Goal: Information Seeking & Learning: Find specific fact

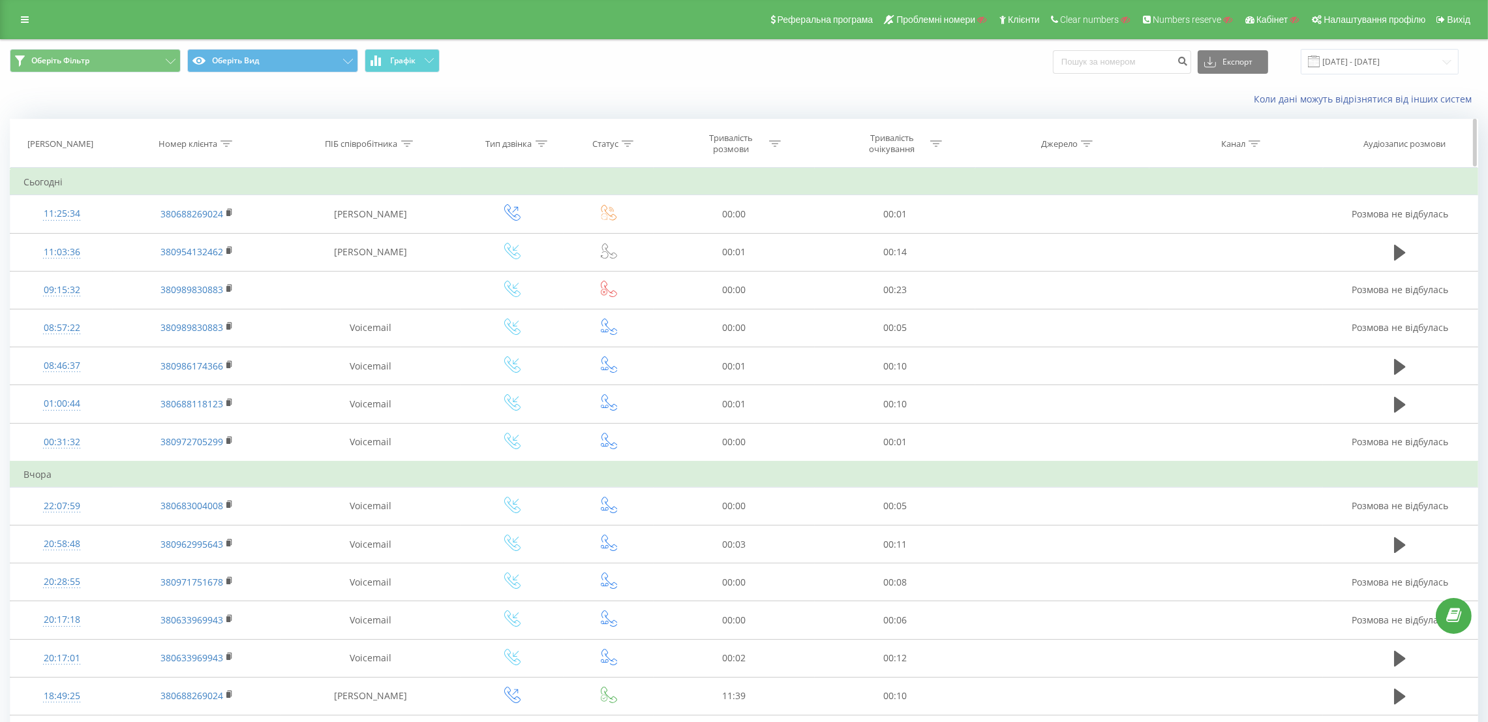
click at [403, 145] on icon at bounding box center [407, 143] width 12 height 7
click at [378, 238] on input "text" at bounding box center [370, 237] width 115 height 23
type input "Білаш"
click button "OK" at bounding box center [398, 263] width 55 height 16
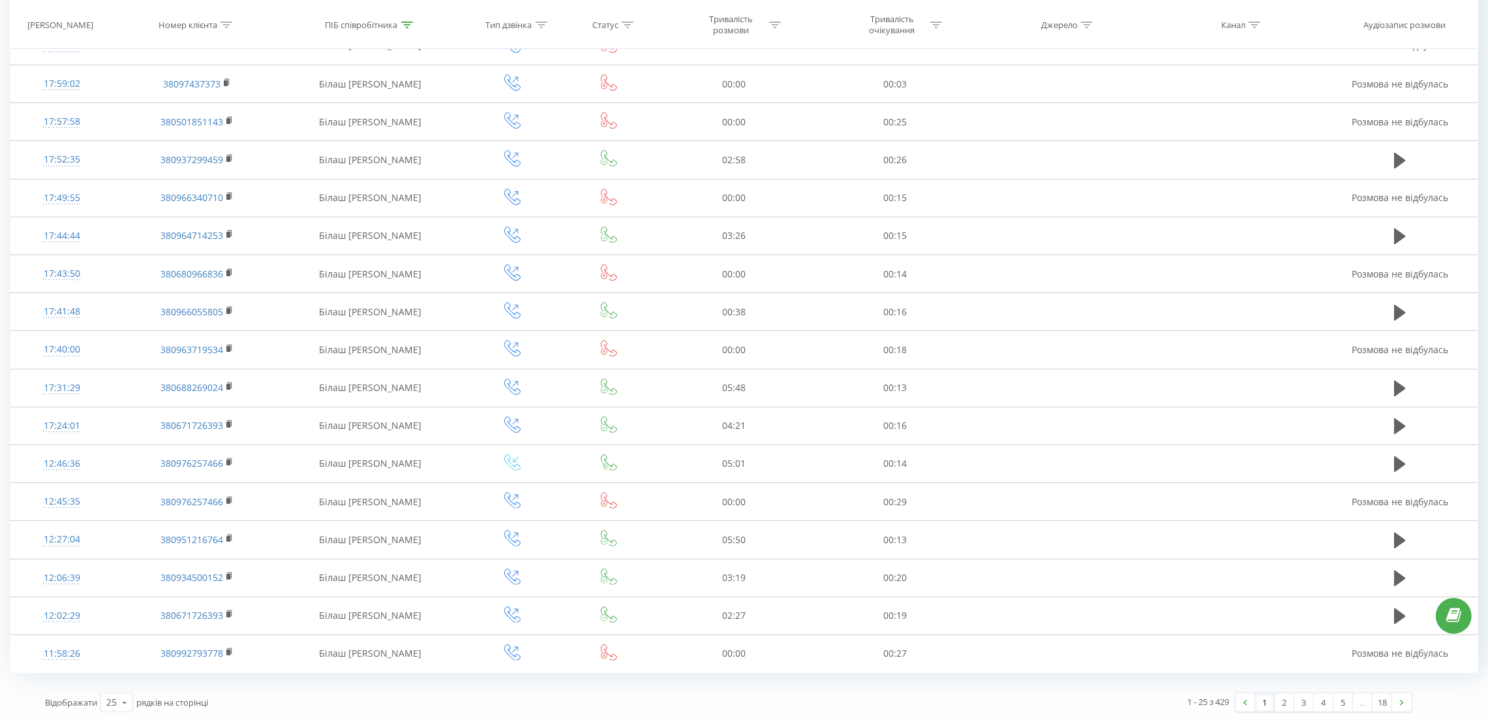
scroll to position [474, 0]
click at [1282, 699] on link "2" at bounding box center [1285, 702] width 20 height 18
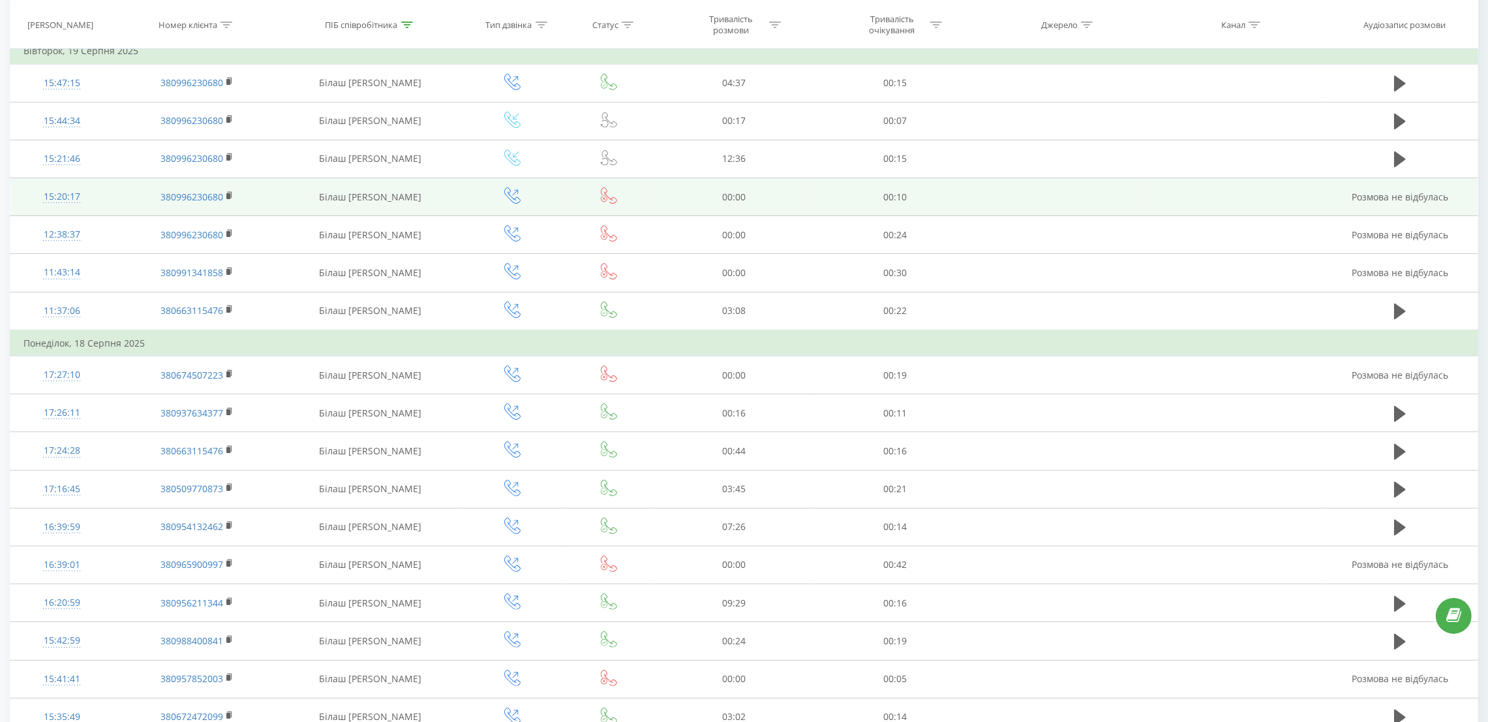
scroll to position [526, 0]
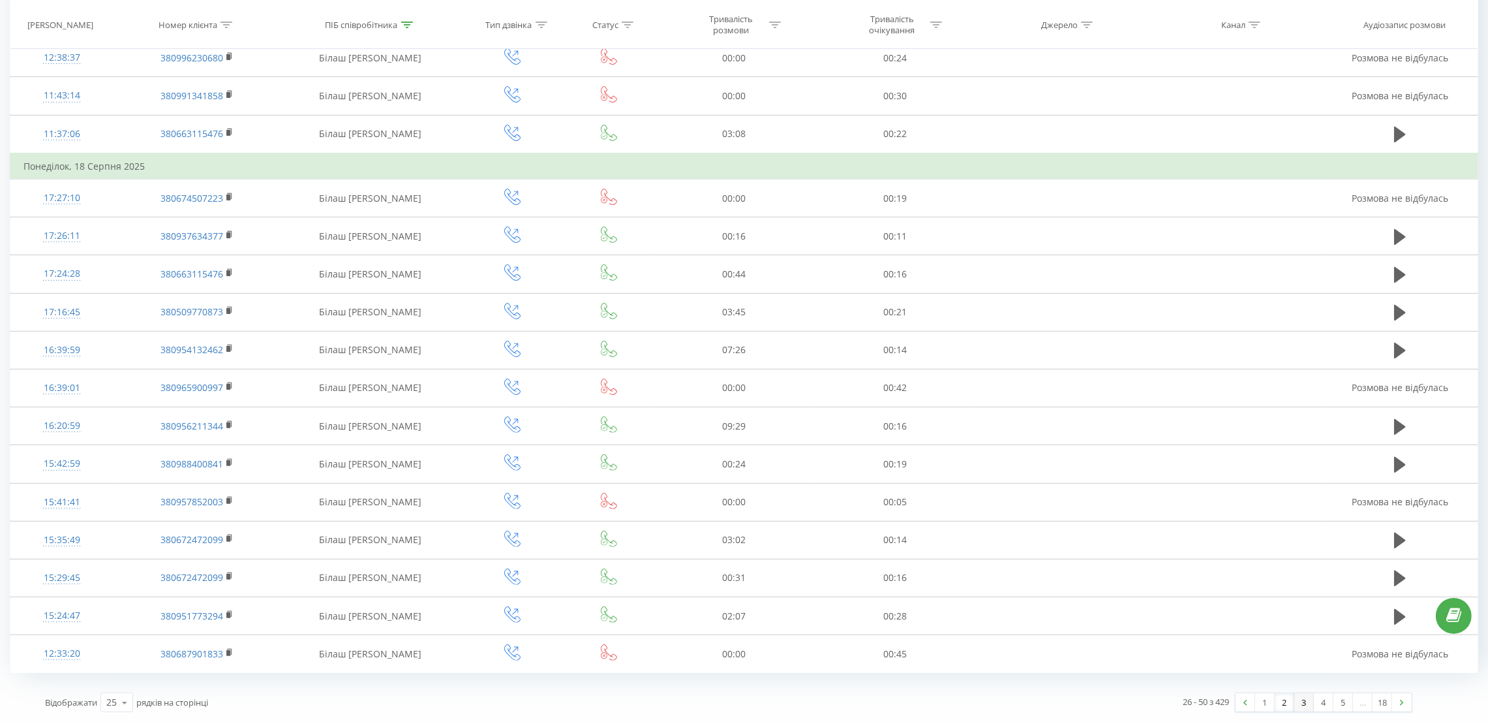
click at [1309, 697] on link "3" at bounding box center [1305, 702] width 20 height 18
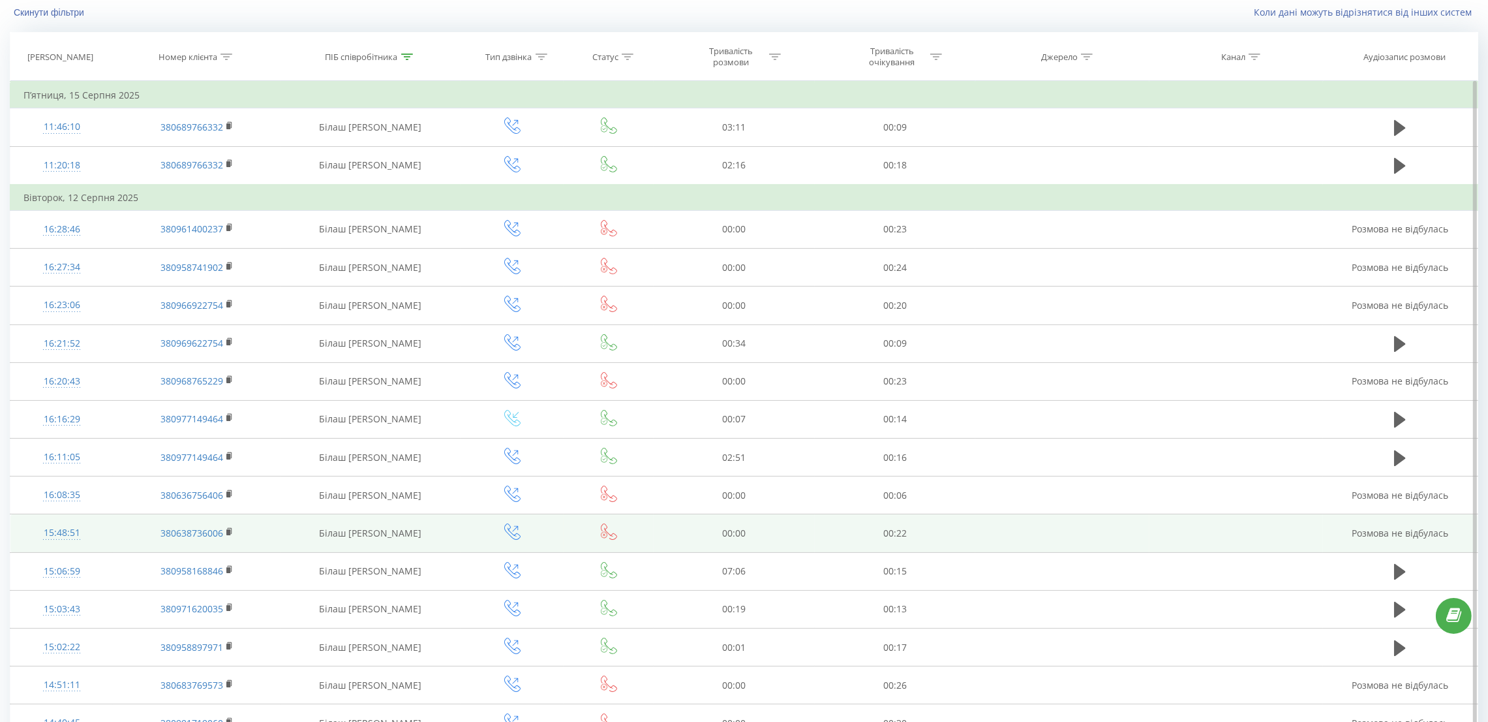
scroll to position [500, 0]
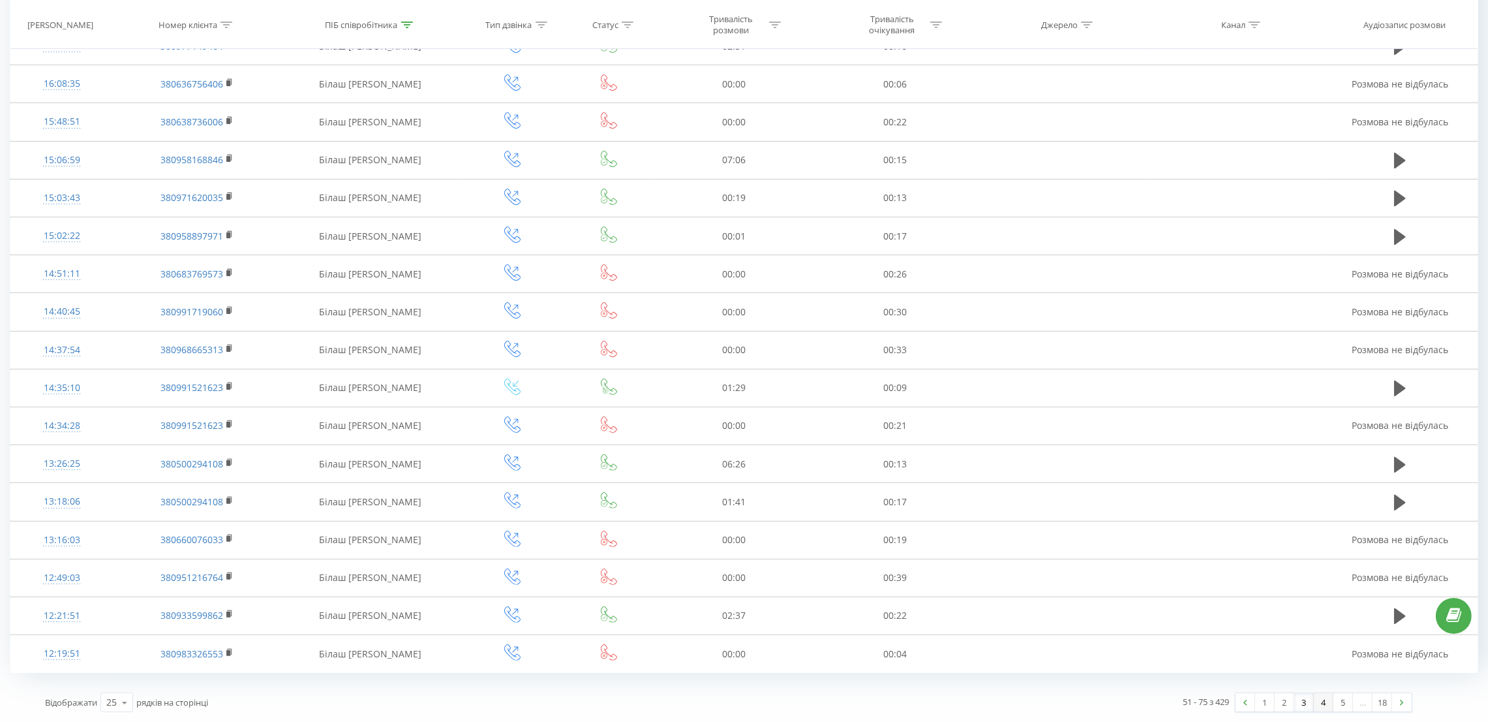
click at [1316, 702] on link "4" at bounding box center [1324, 702] width 20 height 18
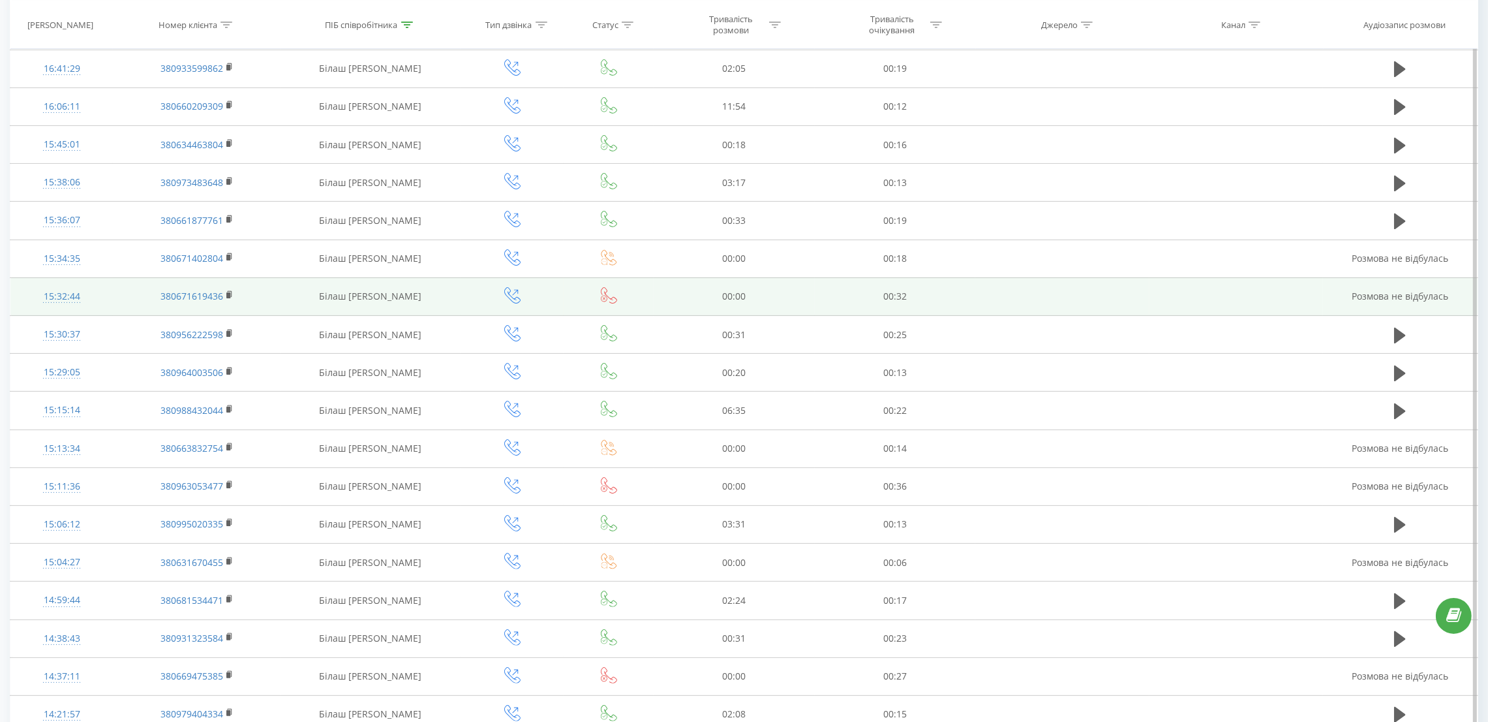
scroll to position [500, 0]
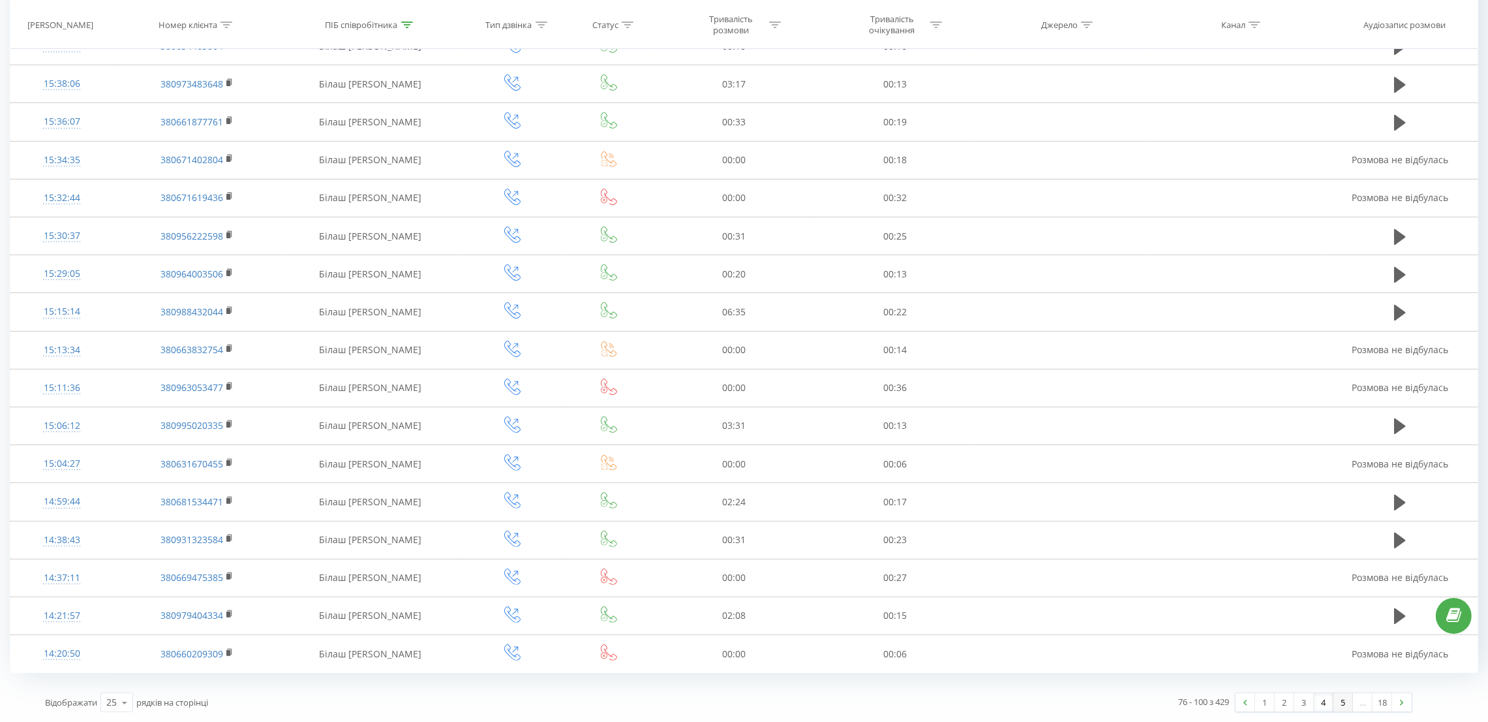
click at [1341, 697] on link "5" at bounding box center [1344, 702] width 20 height 18
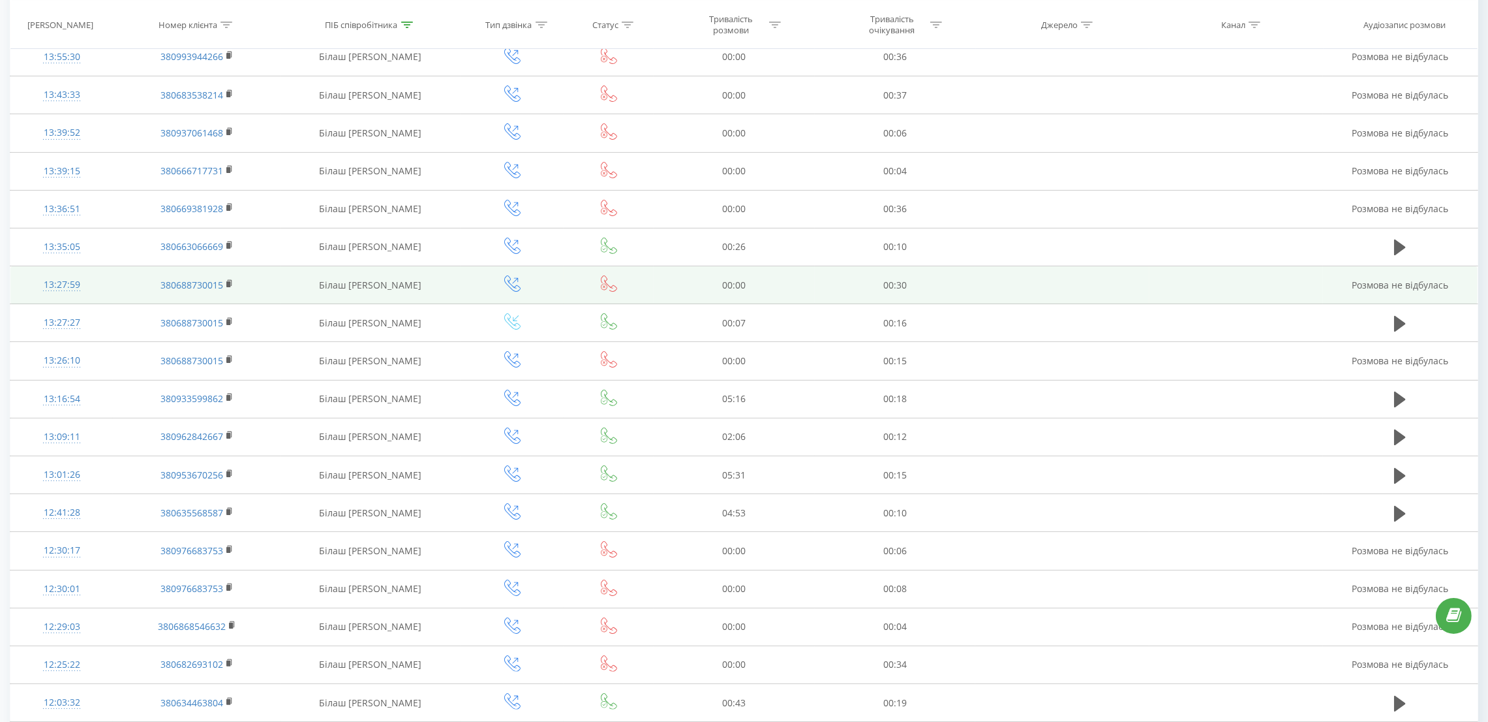
scroll to position [475, 0]
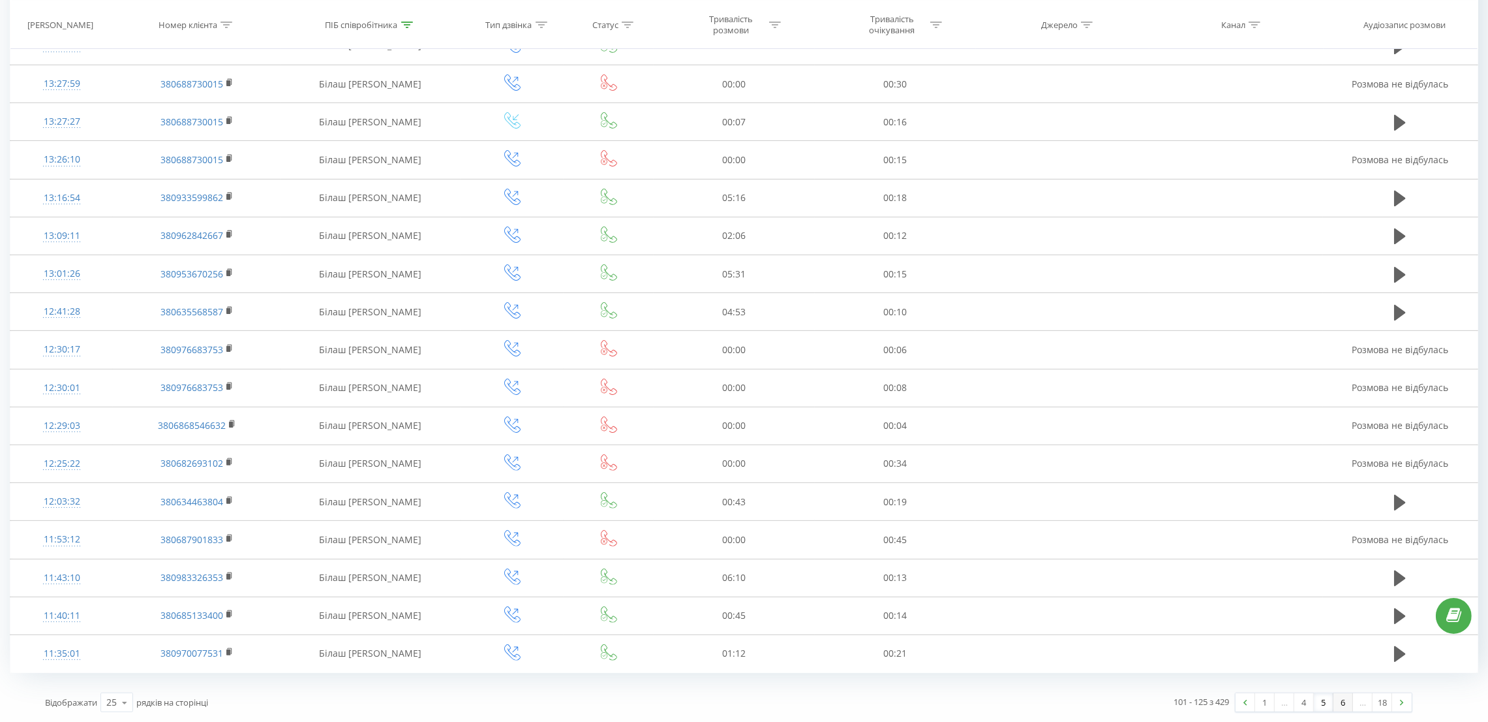
click at [1340, 697] on link "6" at bounding box center [1344, 702] width 20 height 18
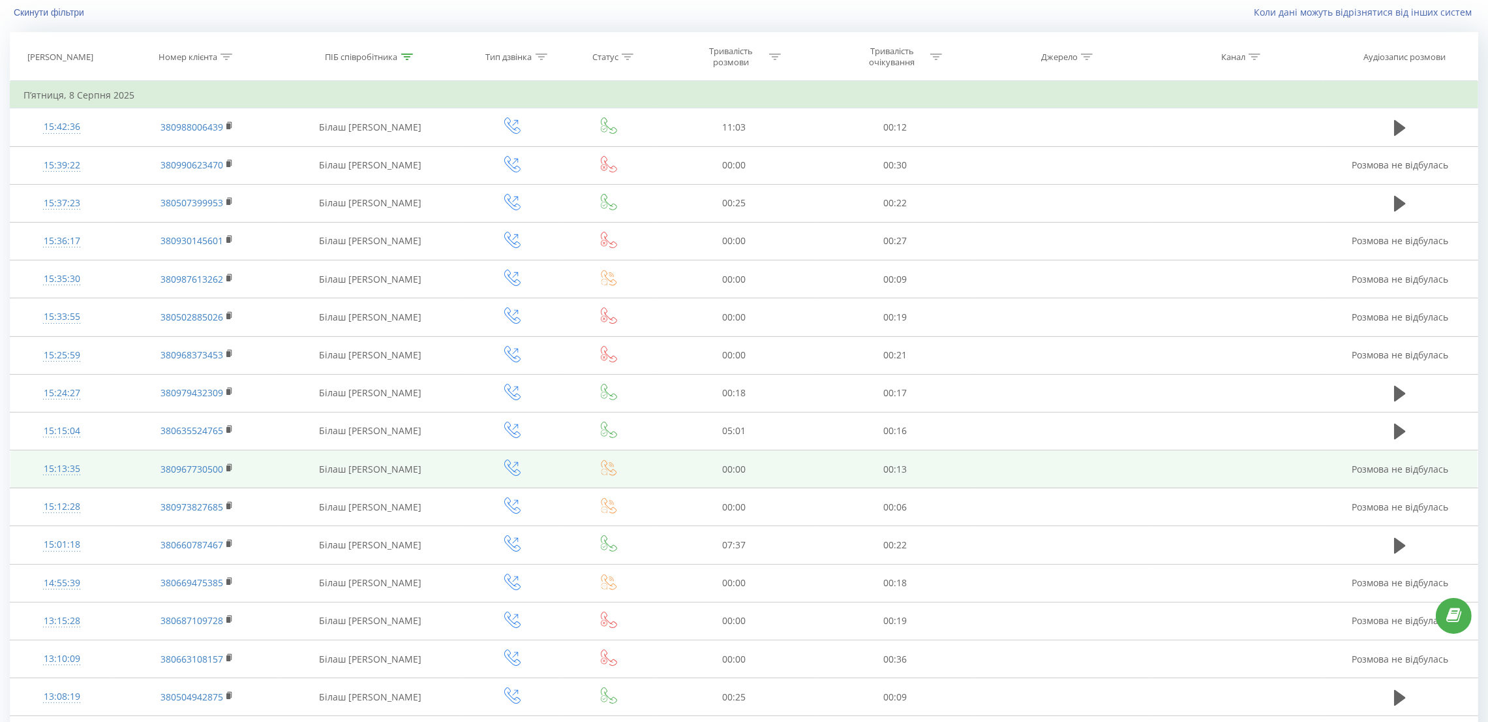
scroll to position [475, 0]
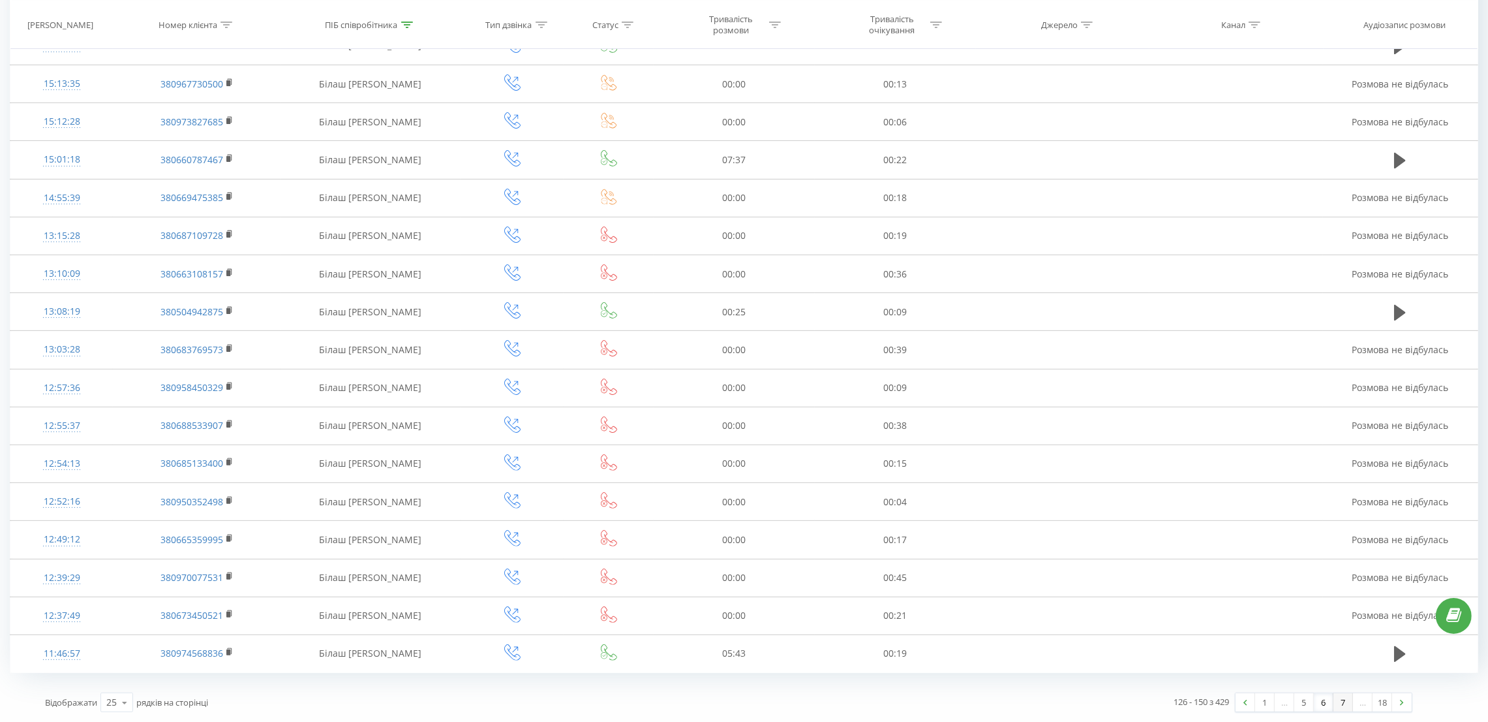
click at [1345, 701] on link "7" at bounding box center [1344, 702] width 20 height 18
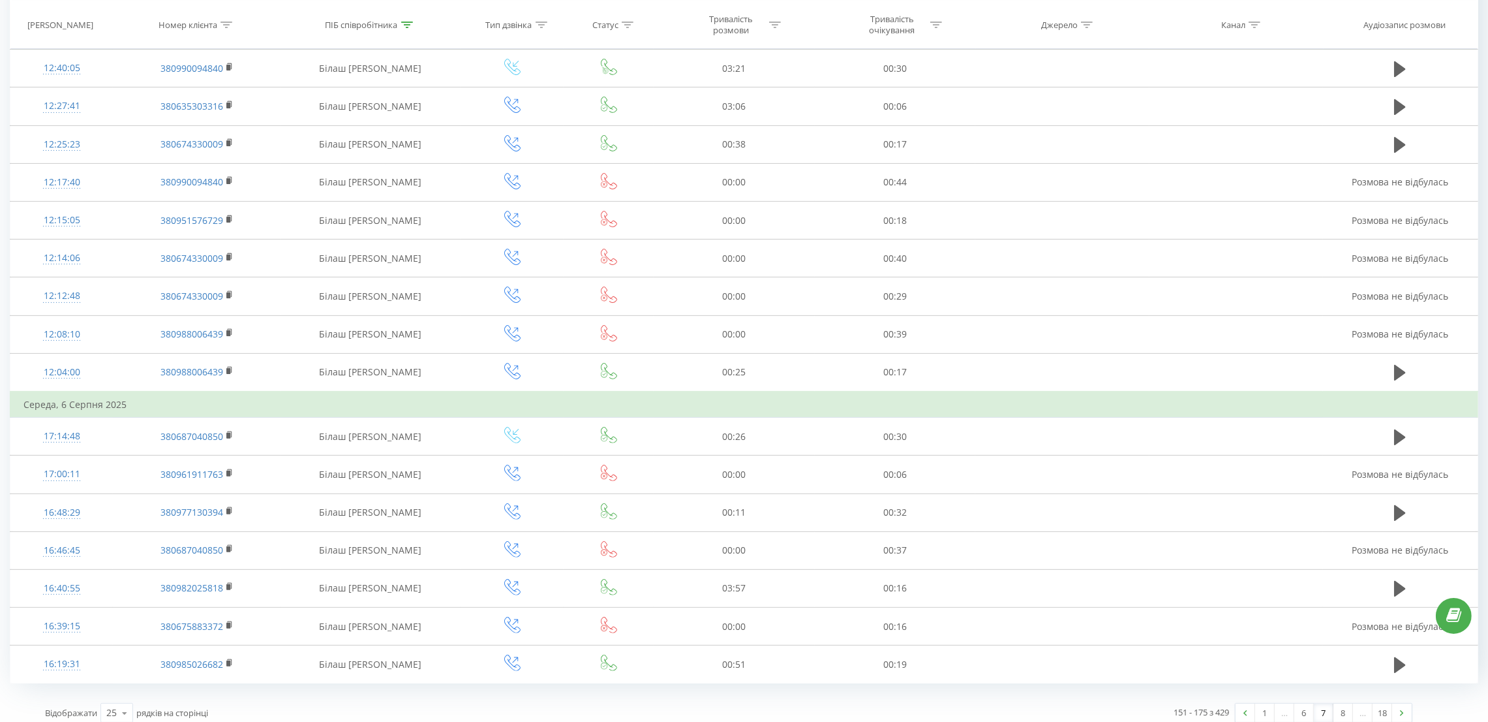
scroll to position [526, 0]
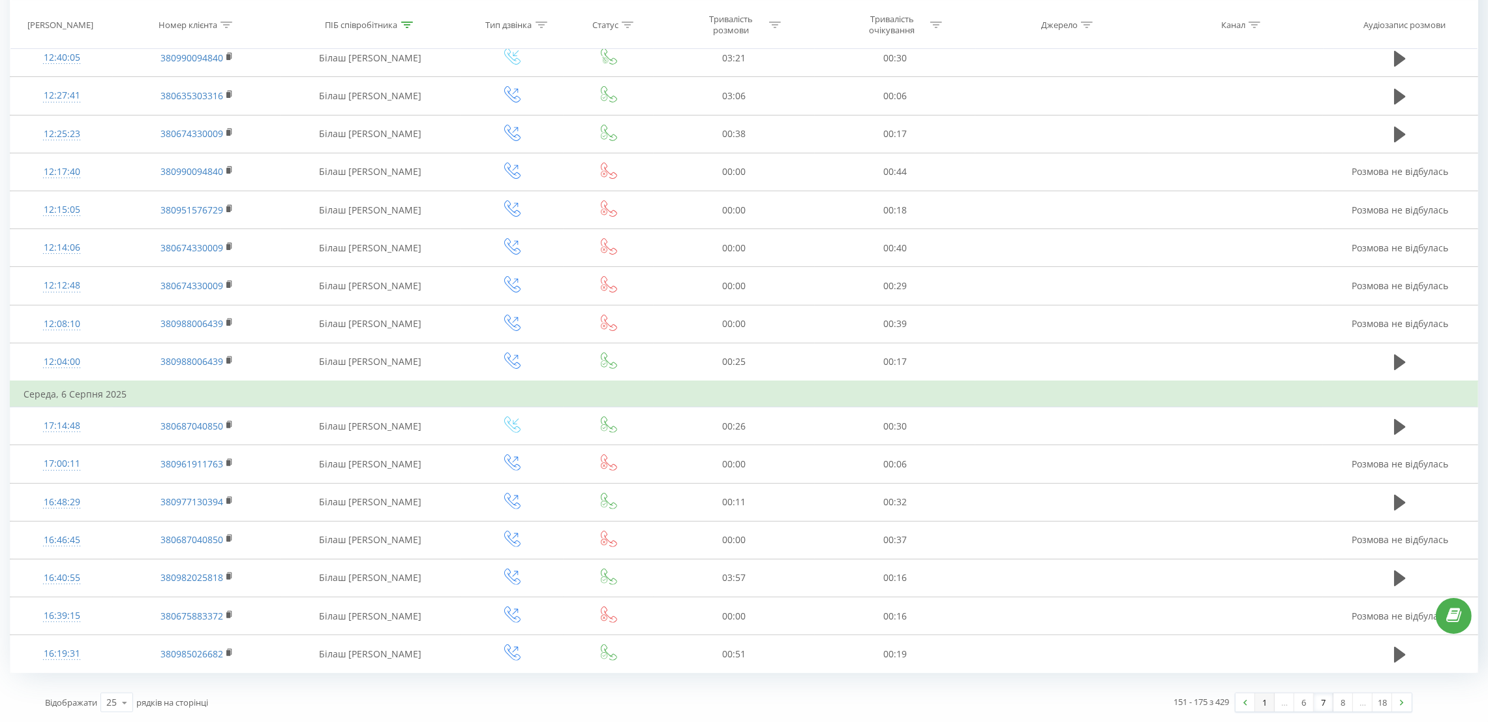
click at [1263, 707] on link "1" at bounding box center [1265, 702] width 20 height 18
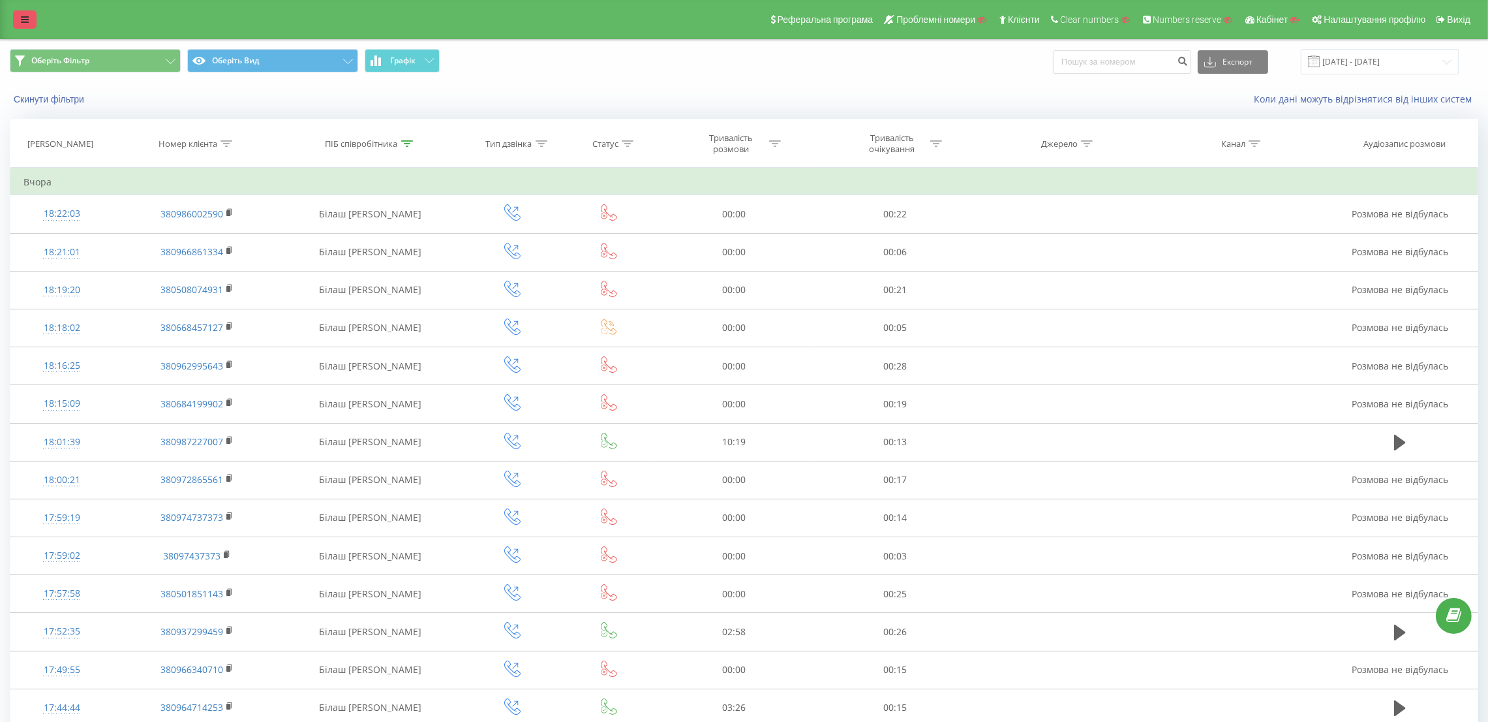
click at [32, 23] on link at bounding box center [24, 19] width 23 height 18
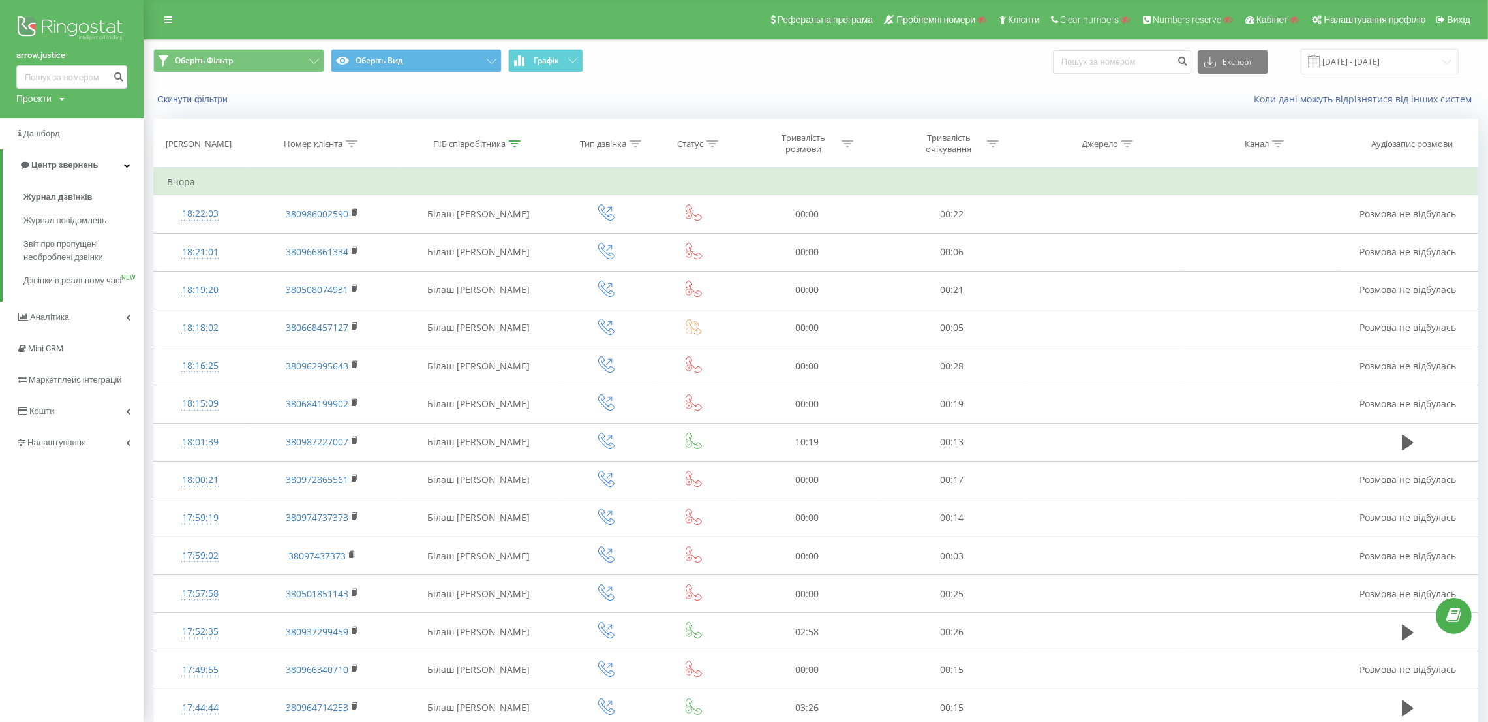
click at [32, 23] on img at bounding box center [71, 29] width 111 height 33
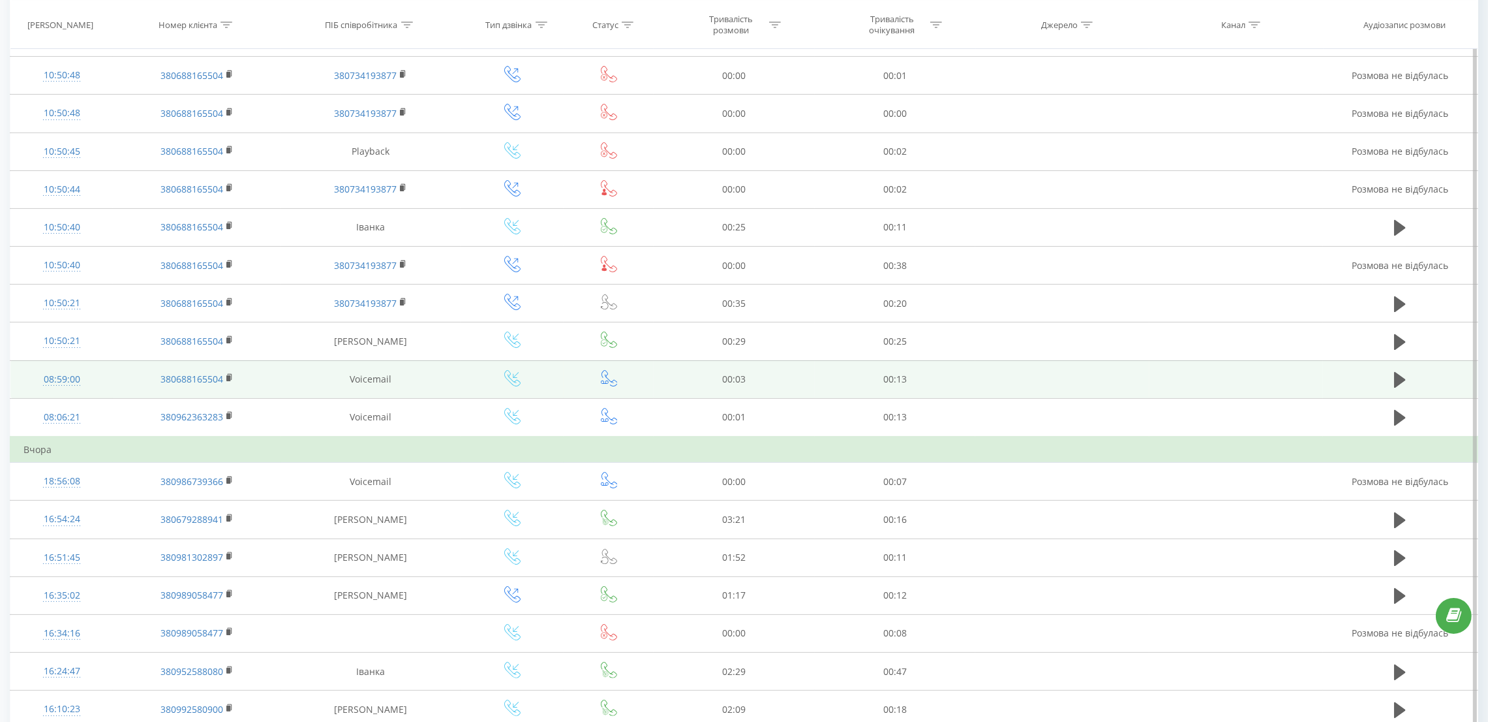
scroll to position [147, 0]
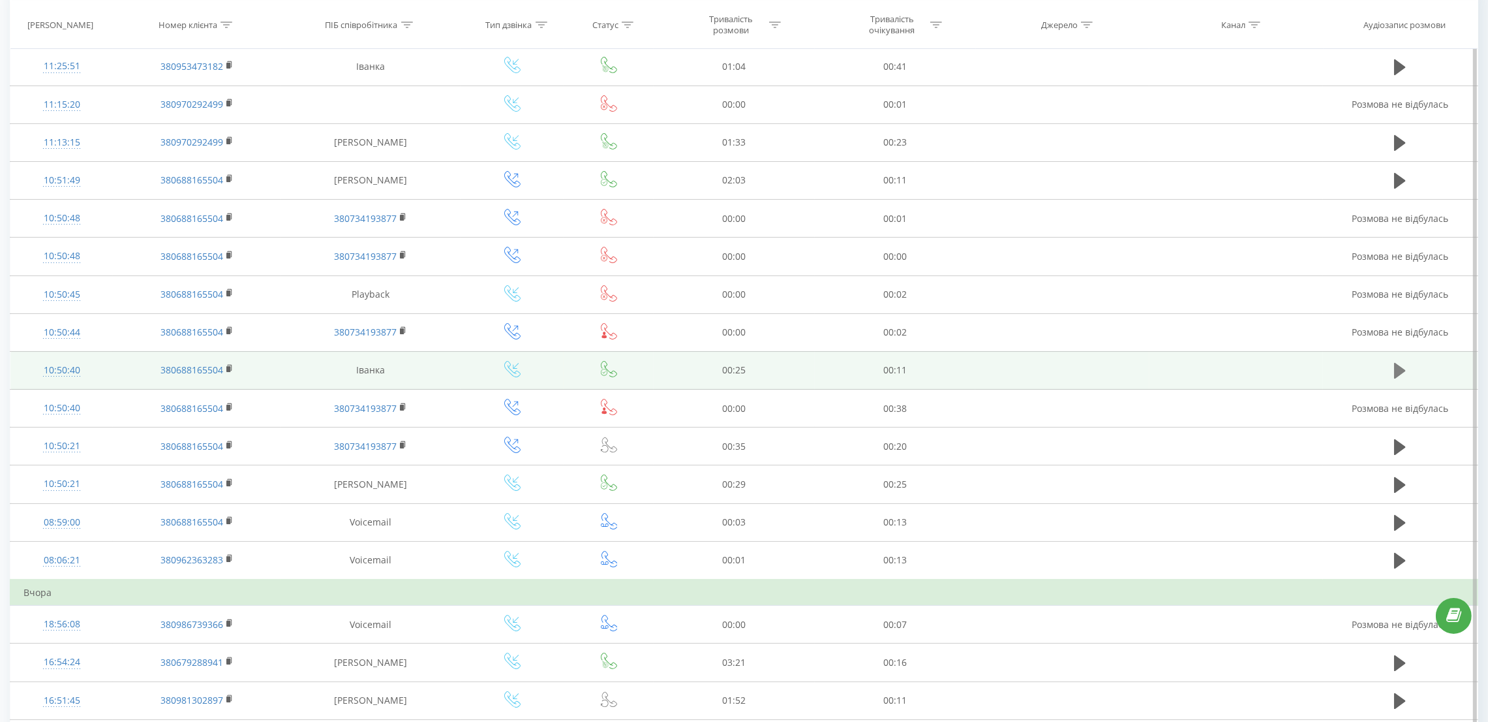
click at [1404, 373] on icon at bounding box center [1400, 370] width 12 height 18
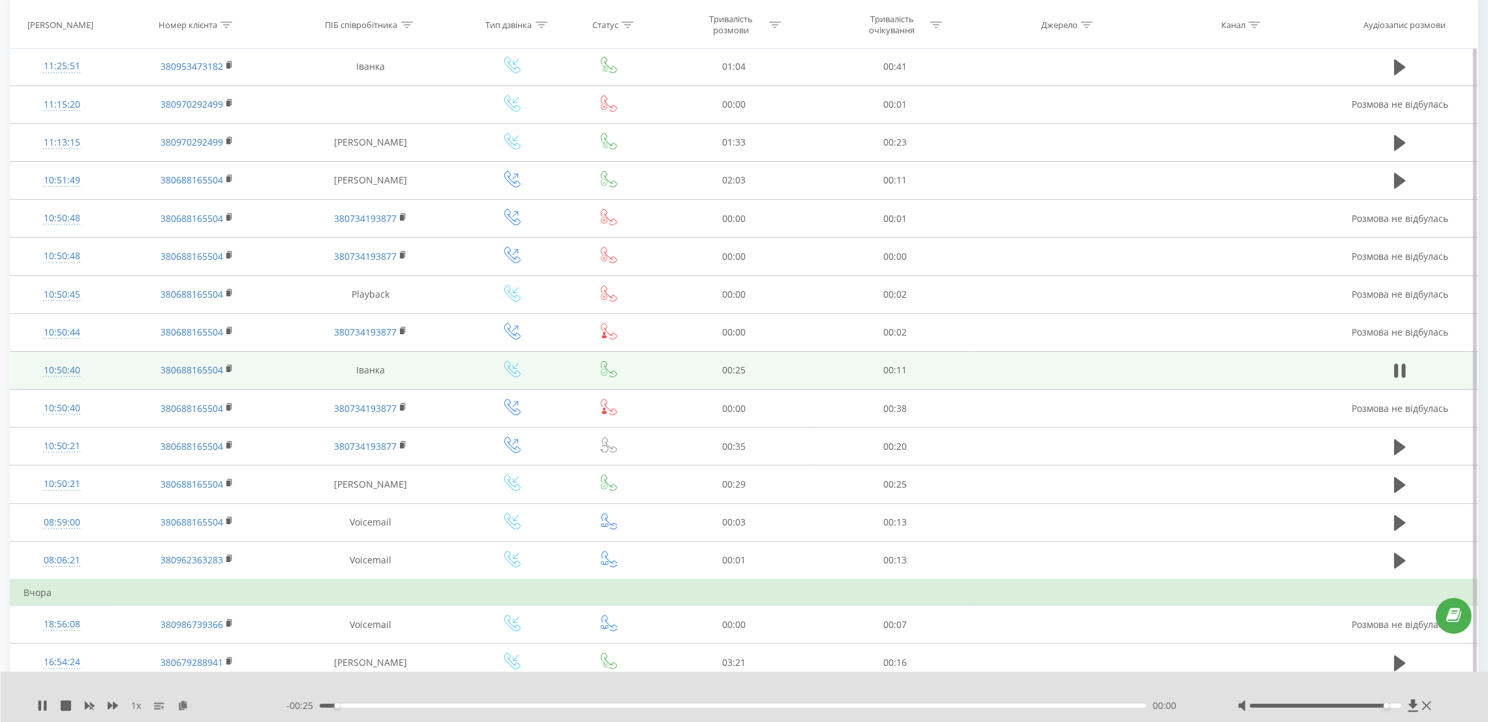
drag, startPoint x: 1356, startPoint y: 705, endPoint x: 1406, endPoint y: 695, distance: 50.5
click at [1406, 695] on div "1 x - 00:25 00:00 00:00" at bounding box center [745, 696] width 1488 height 50
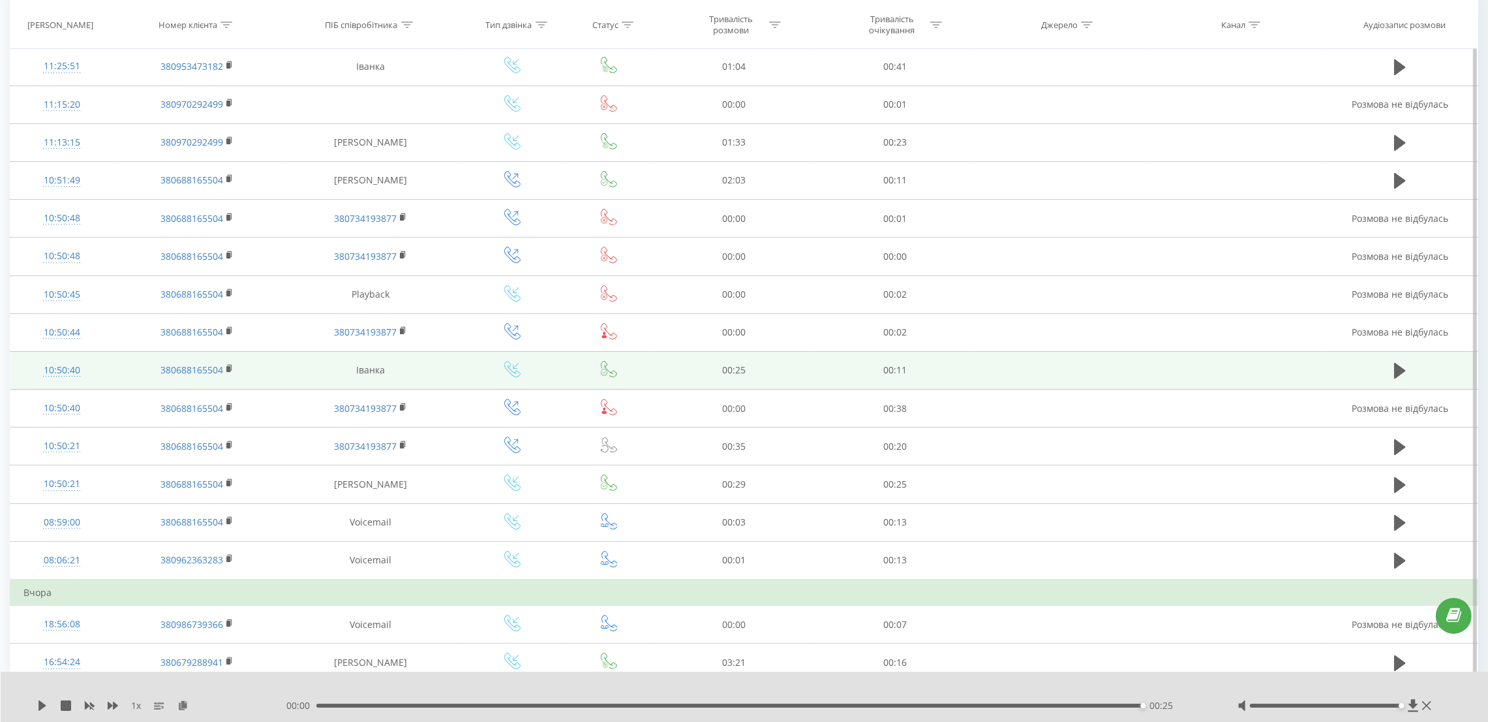
click at [1403, 376] on icon at bounding box center [1400, 370] width 12 height 18
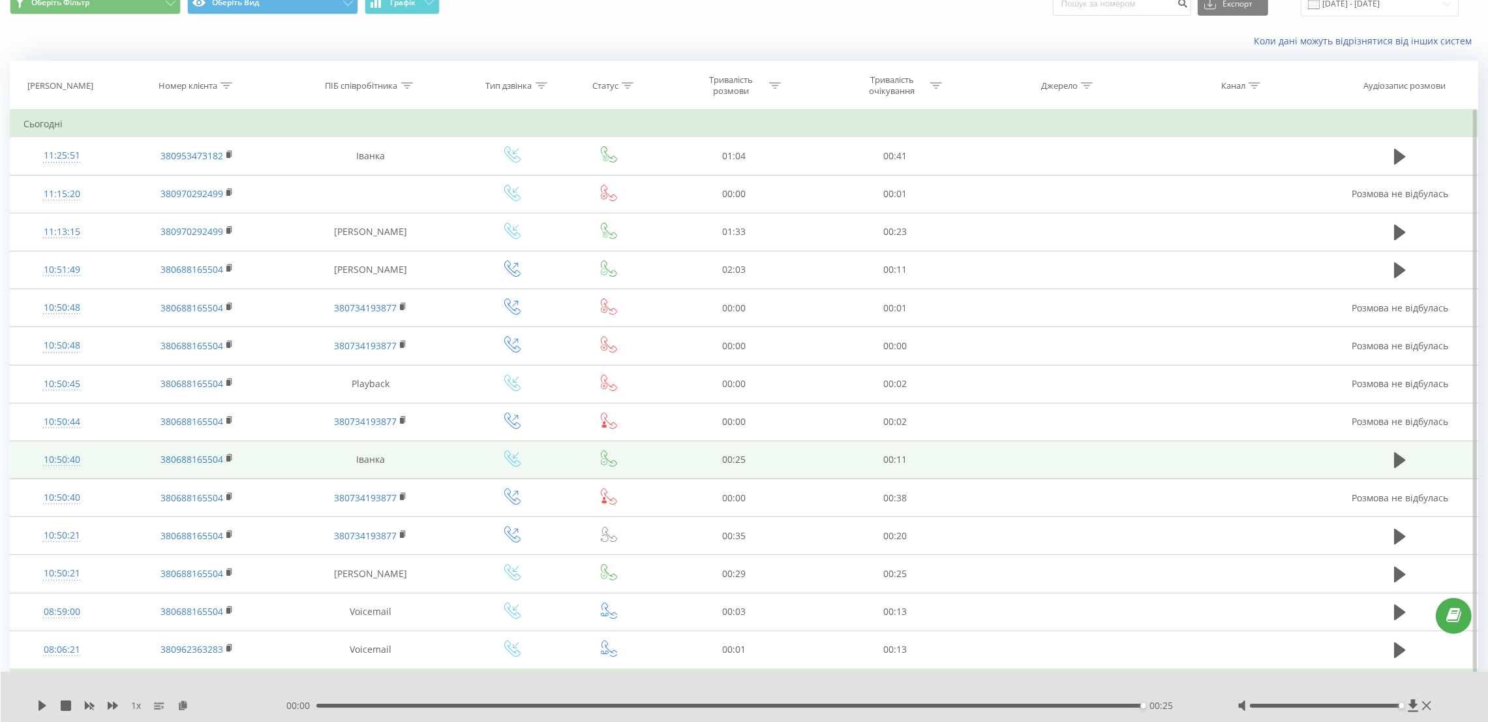
scroll to position [0, 0]
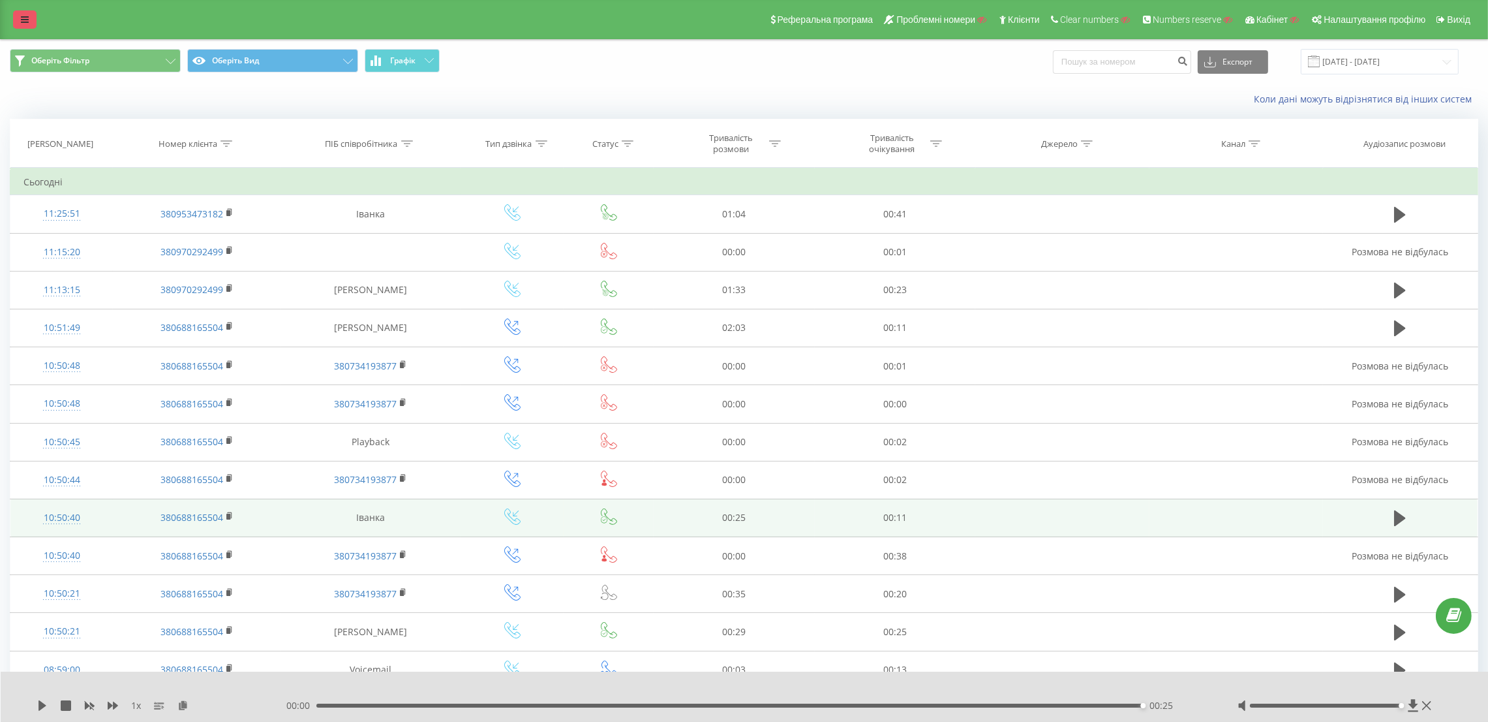
click at [18, 12] on link at bounding box center [24, 19] width 23 height 18
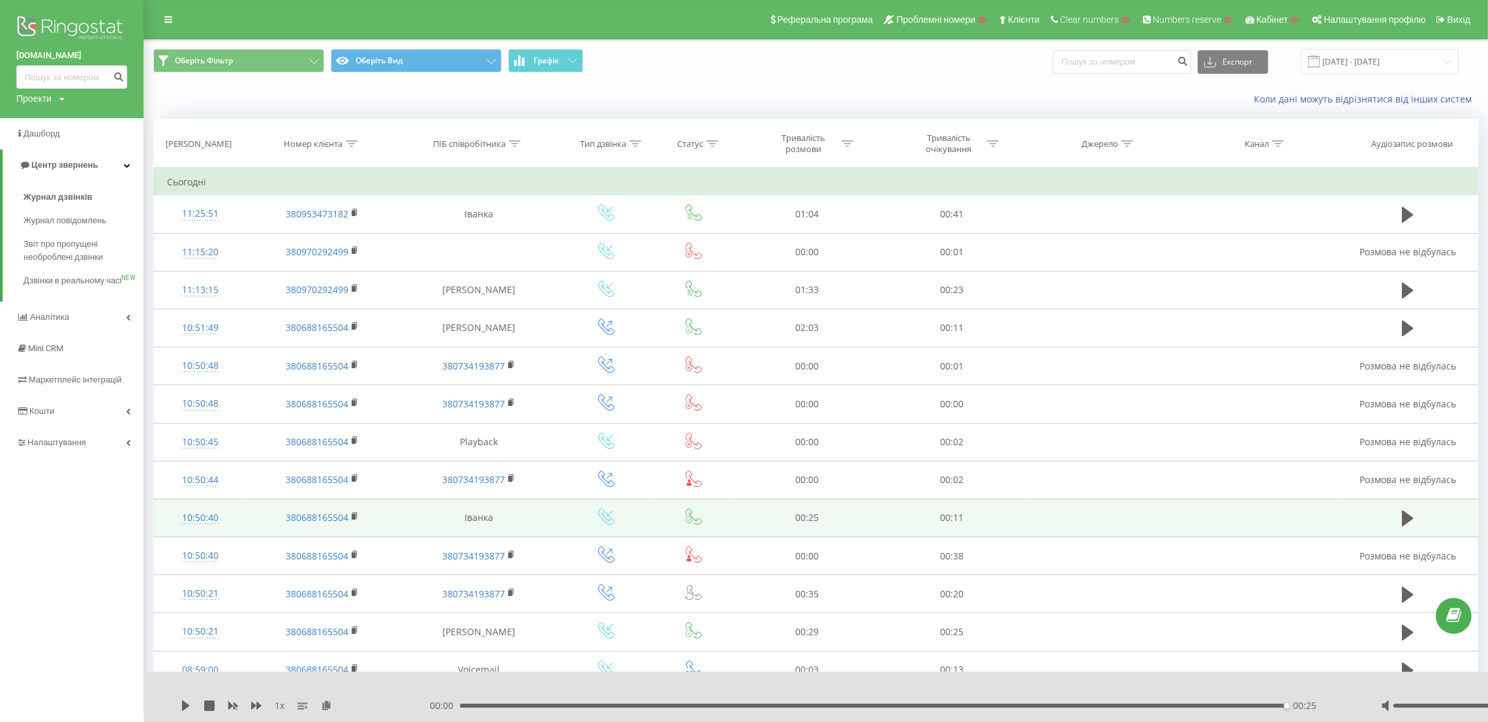
click at [82, 35] on img at bounding box center [71, 29] width 111 height 33
